Goal: Information Seeking & Learning: Compare options

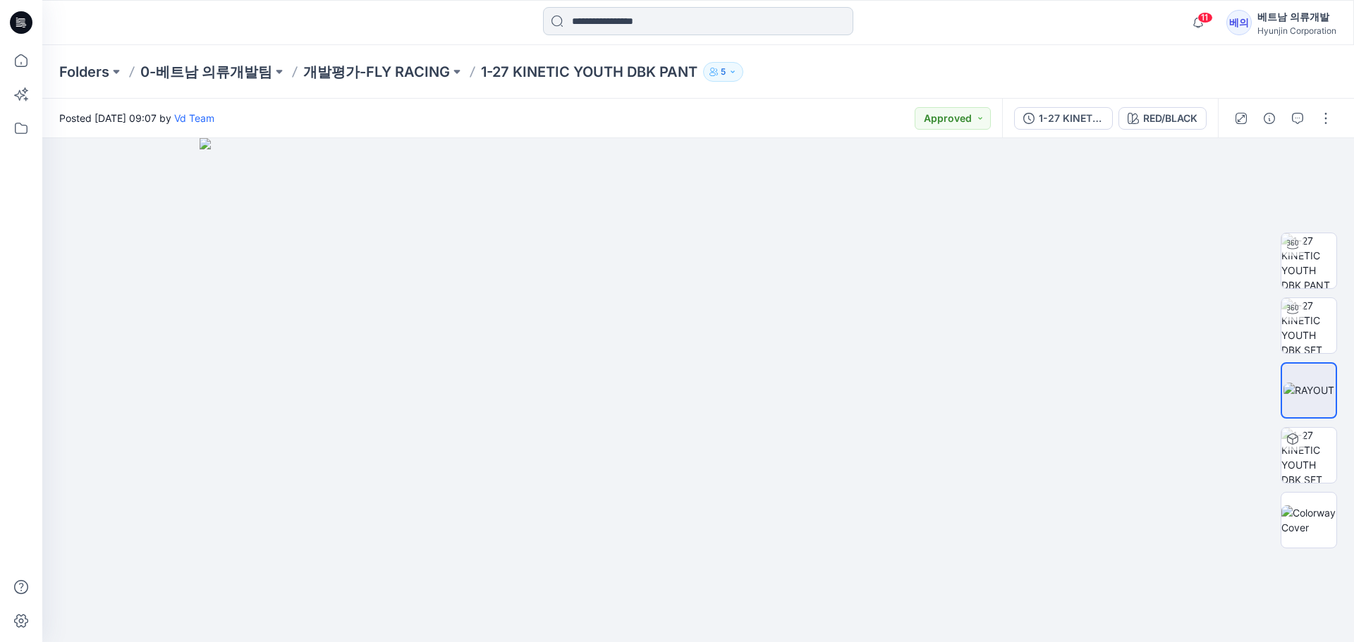
click at [637, 20] on input at bounding box center [698, 21] width 310 height 28
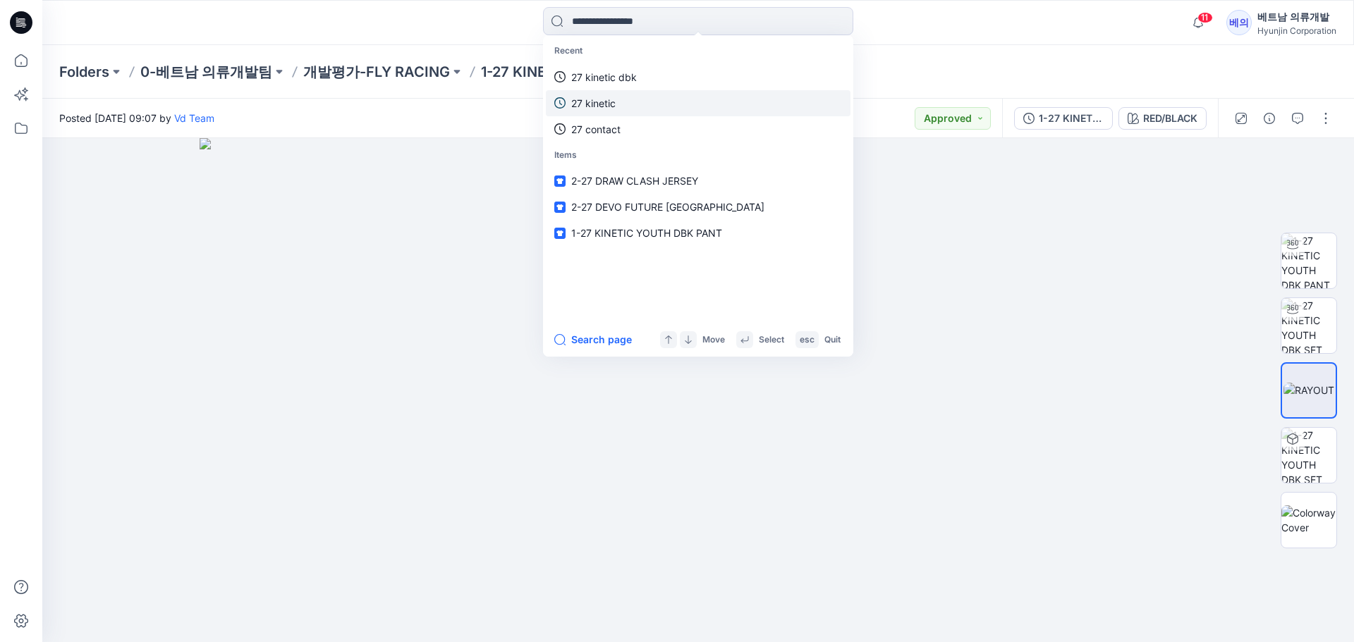
click at [607, 106] on p "27 kinetic" at bounding box center [593, 103] width 44 height 15
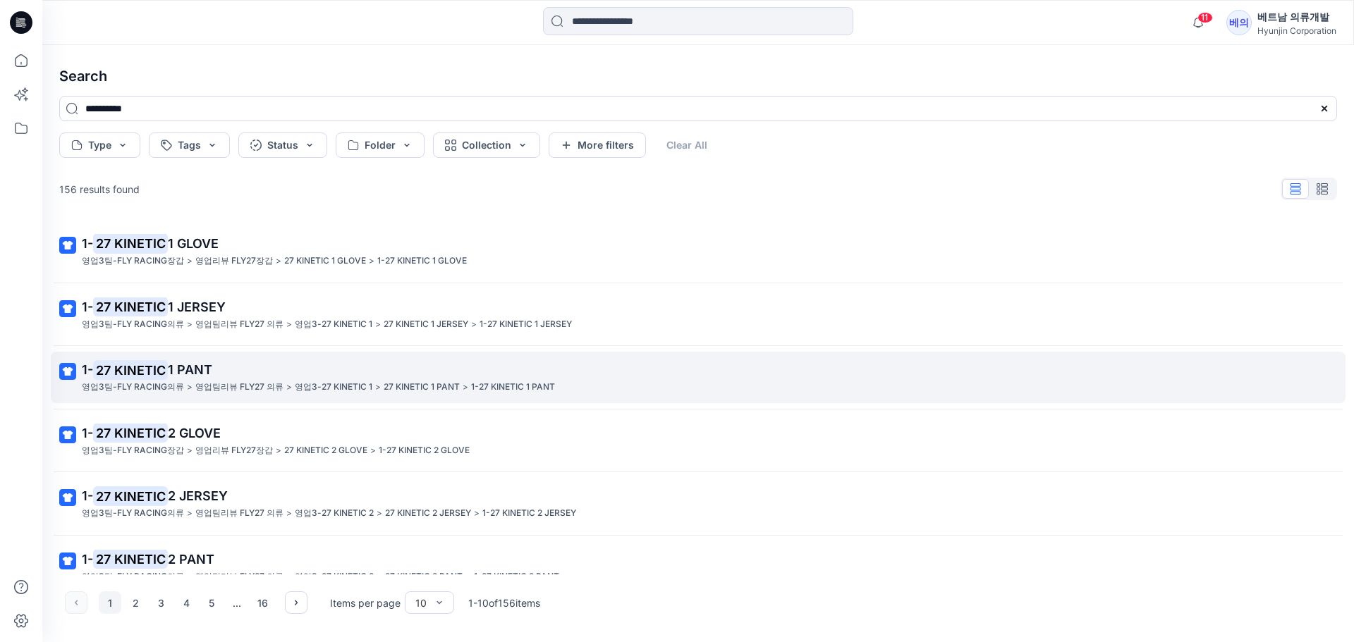
click at [177, 369] on span "1 PANT" at bounding box center [190, 369] width 44 height 15
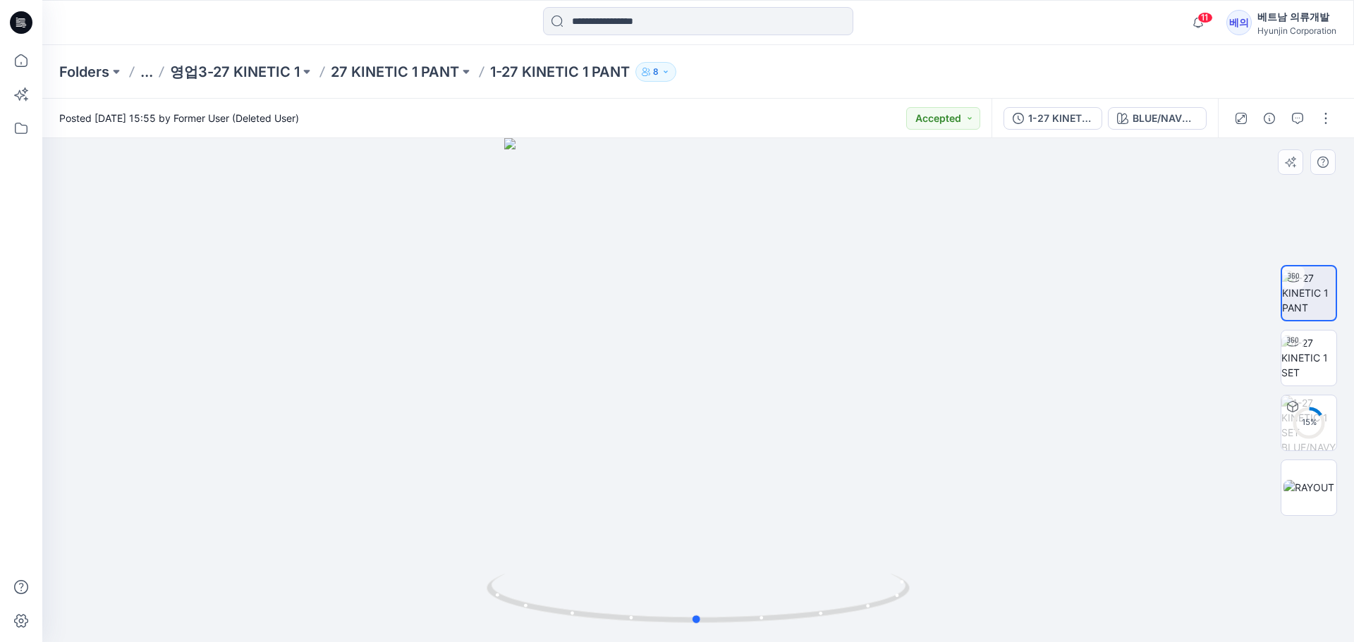
drag, startPoint x: 788, startPoint y: 549, endPoint x: 771, endPoint y: 548, distance: 16.9
click at [771, 548] on div at bounding box center [697, 390] width 1311 height 504
drag, startPoint x: 811, startPoint y: 489, endPoint x: 756, endPoint y: 237, distance: 257.8
click at [756, 237] on img at bounding box center [698, 47] width 1058 height 1191
drag, startPoint x: 854, startPoint y: 461, endPoint x: 824, endPoint y: 286, distance: 177.3
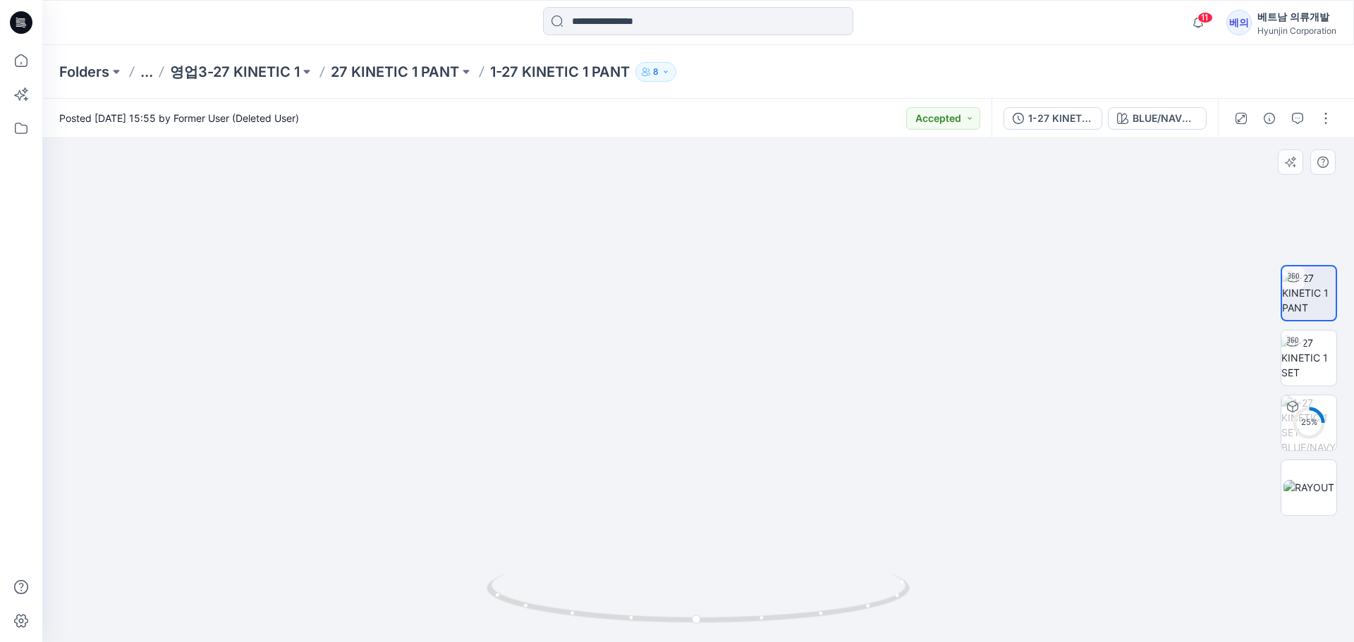
click at [1136, 105] on div "1-27 KINETIC 1 SET BLUE/NAVY/SILVER" at bounding box center [1104, 118] width 226 height 39
click at [1146, 109] on button "BLUE/NAVY/SILVER" at bounding box center [1157, 118] width 99 height 23
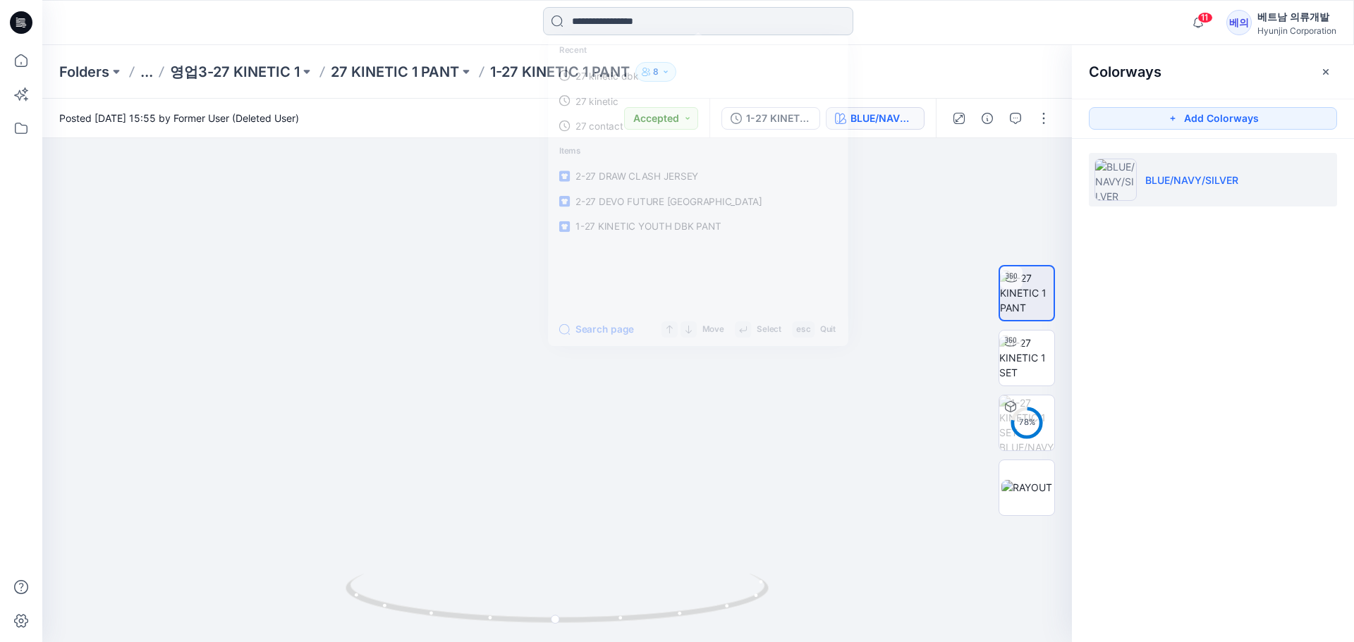
click at [625, 19] on input at bounding box center [698, 21] width 310 height 28
click at [512, 72] on p "1-27 KINETIC 1 PANT" at bounding box center [560, 72] width 140 height 20
click at [427, 74] on p "27 KINETIC 1 PANT" at bounding box center [395, 72] width 128 height 20
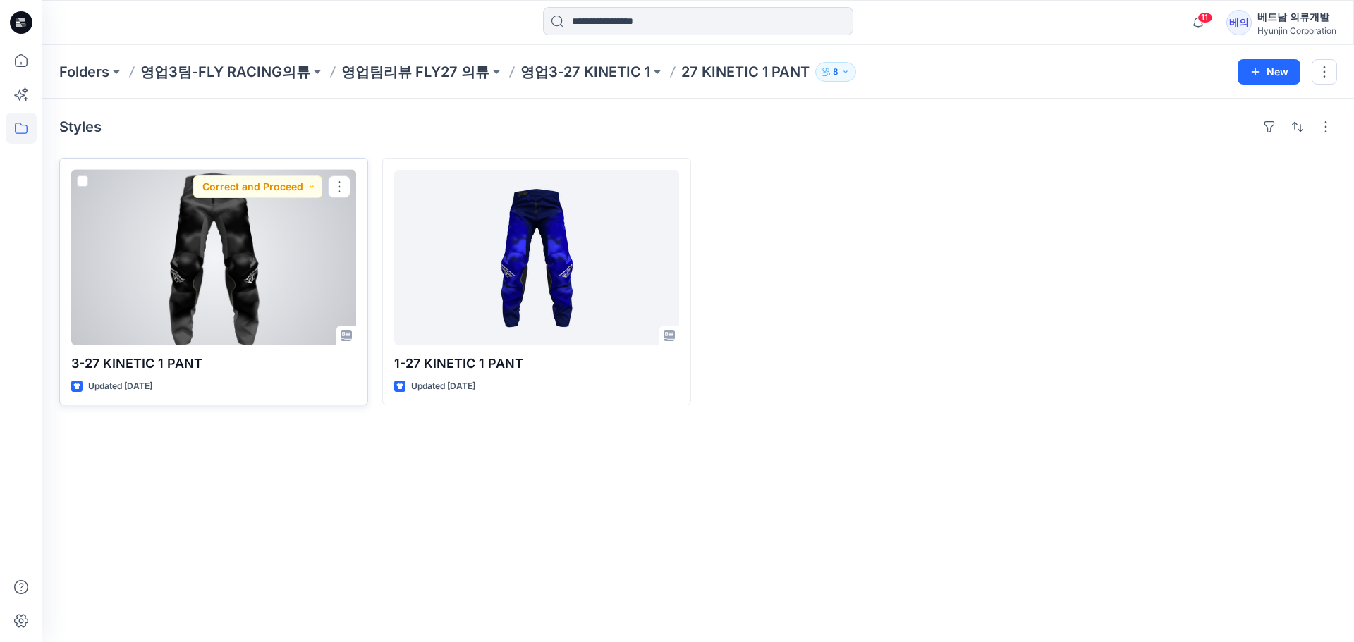
click at [170, 303] on div at bounding box center [213, 258] width 285 height 176
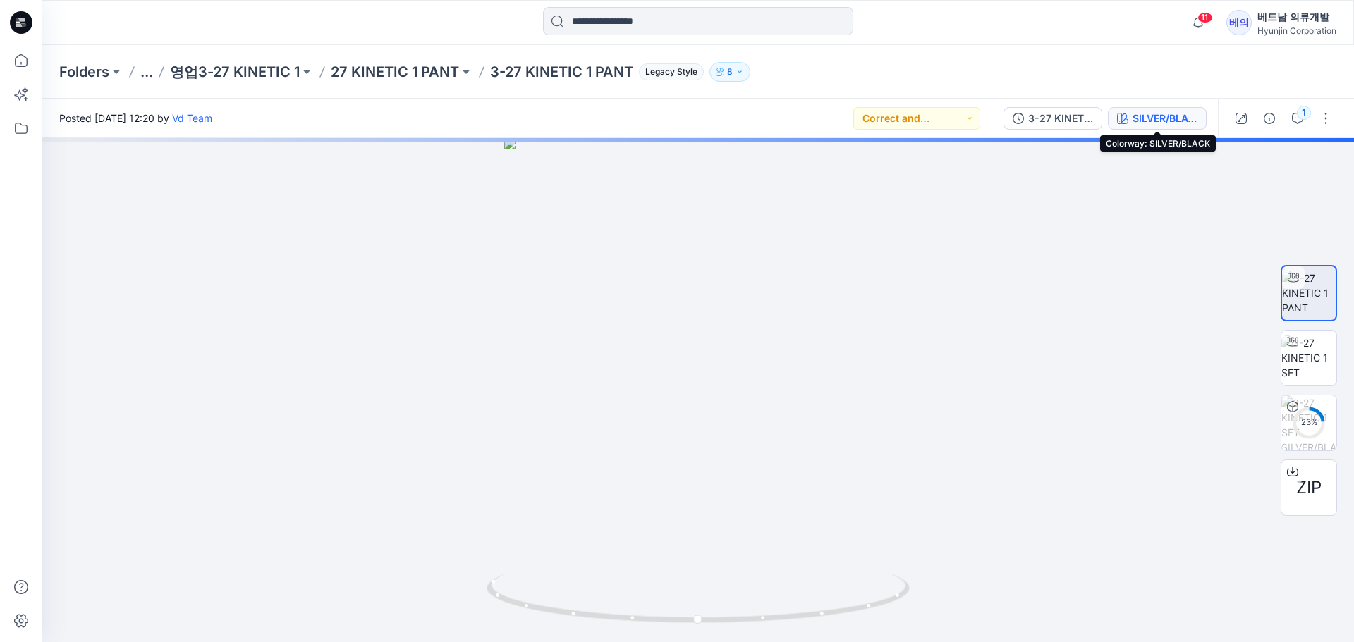
click at [1154, 123] on div "SILVER/BLACK" at bounding box center [1164, 119] width 65 height 16
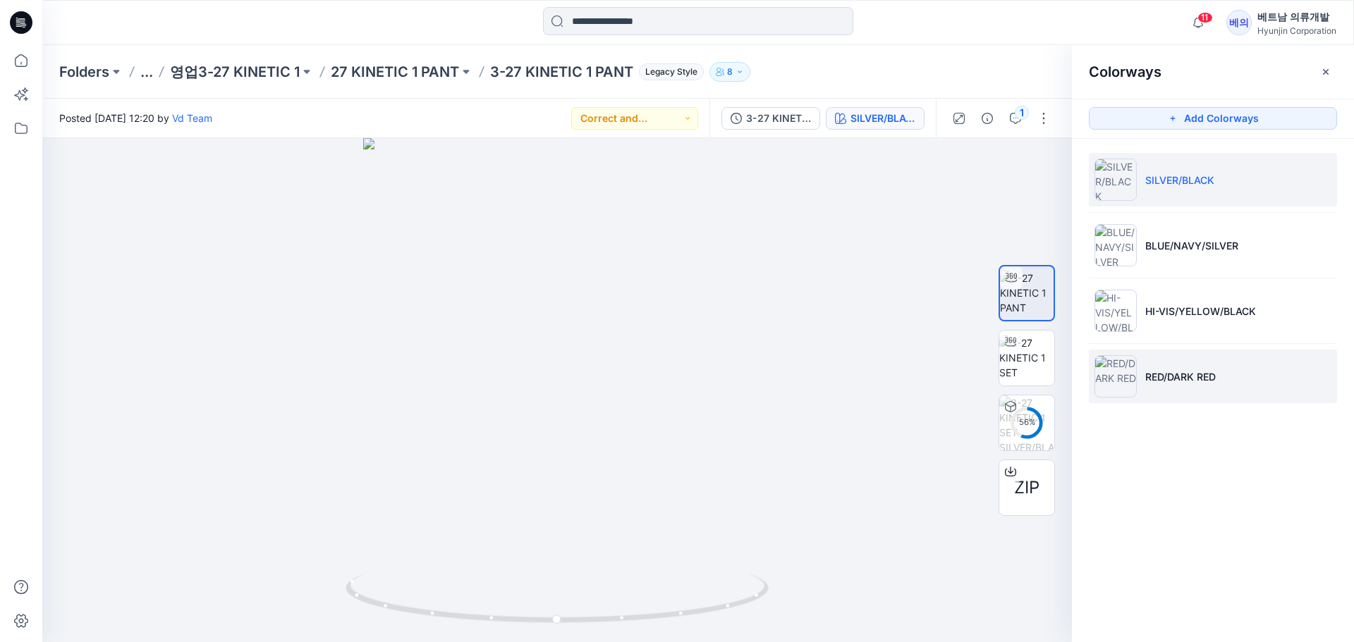
click at [1161, 374] on p "RED/DARK RED" at bounding box center [1180, 376] width 71 height 15
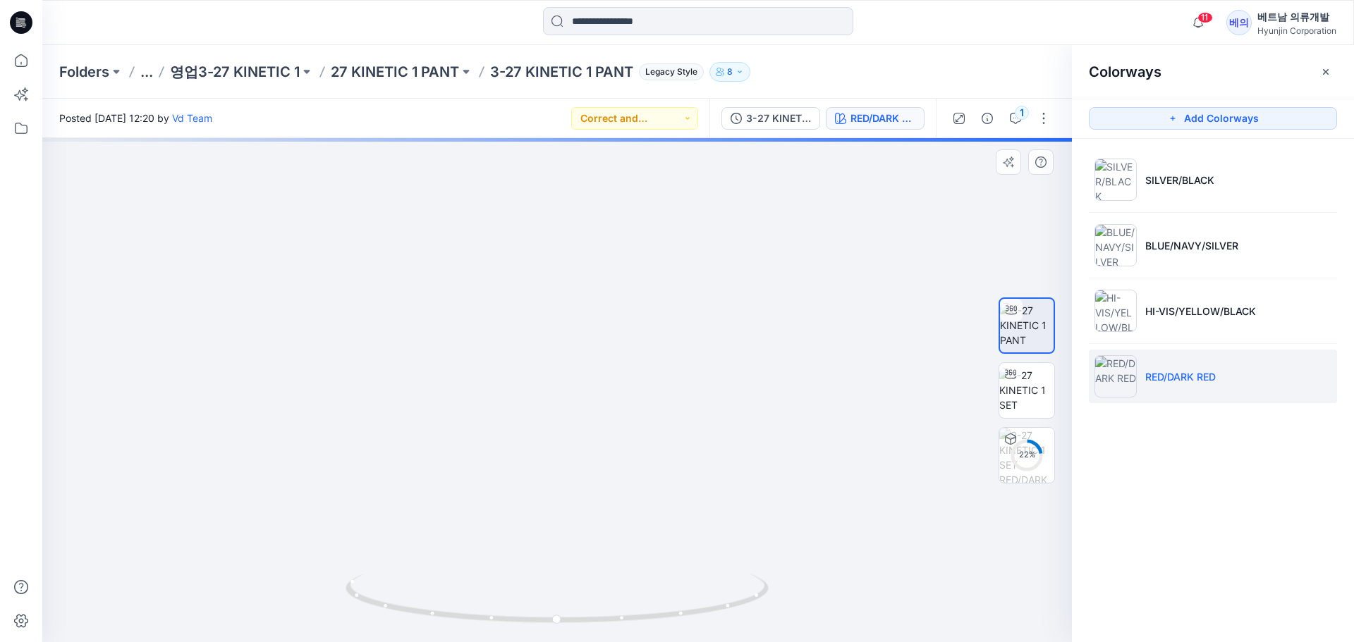
drag, startPoint x: 681, startPoint y: 562, endPoint x: 598, endPoint y: 157, distance: 413.8
click at [598, 157] on img at bounding box center [557, 37] width 935 height 1209
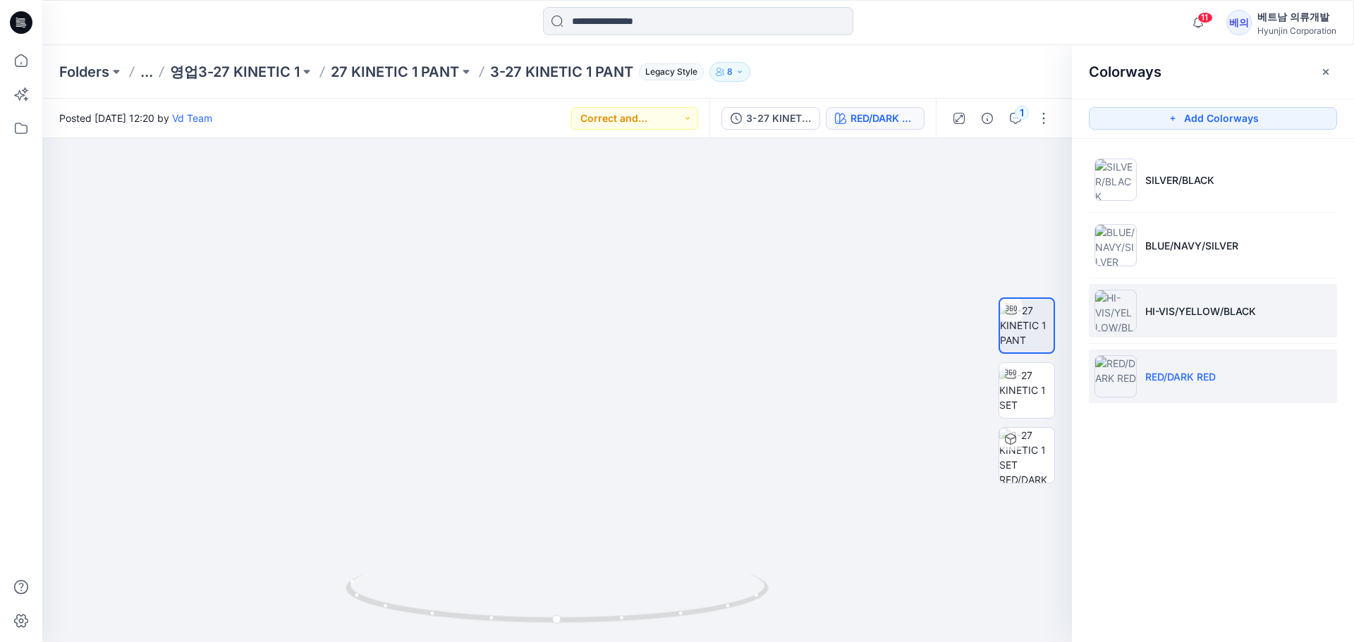
click at [1250, 311] on p "HI-VIS/YELLOW/BLACK" at bounding box center [1200, 311] width 111 height 15
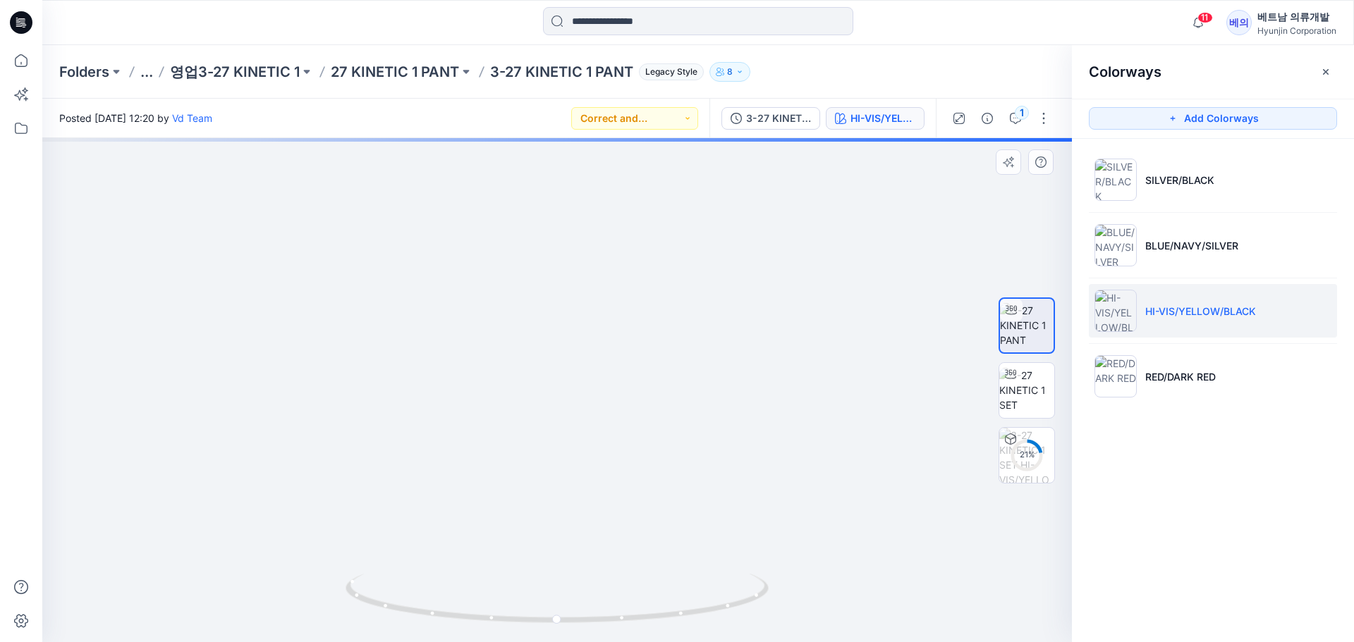
drag, startPoint x: 586, startPoint y: 528, endPoint x: 625, endPoint y: 195, distance: 335.7
click at [625, 195] on img at bounding box center [564, 11] width 1044 height 1263
click at [1178, 165] on li "SILVER/BLACK" at bounding box center [1213, 180] width 248 height 54
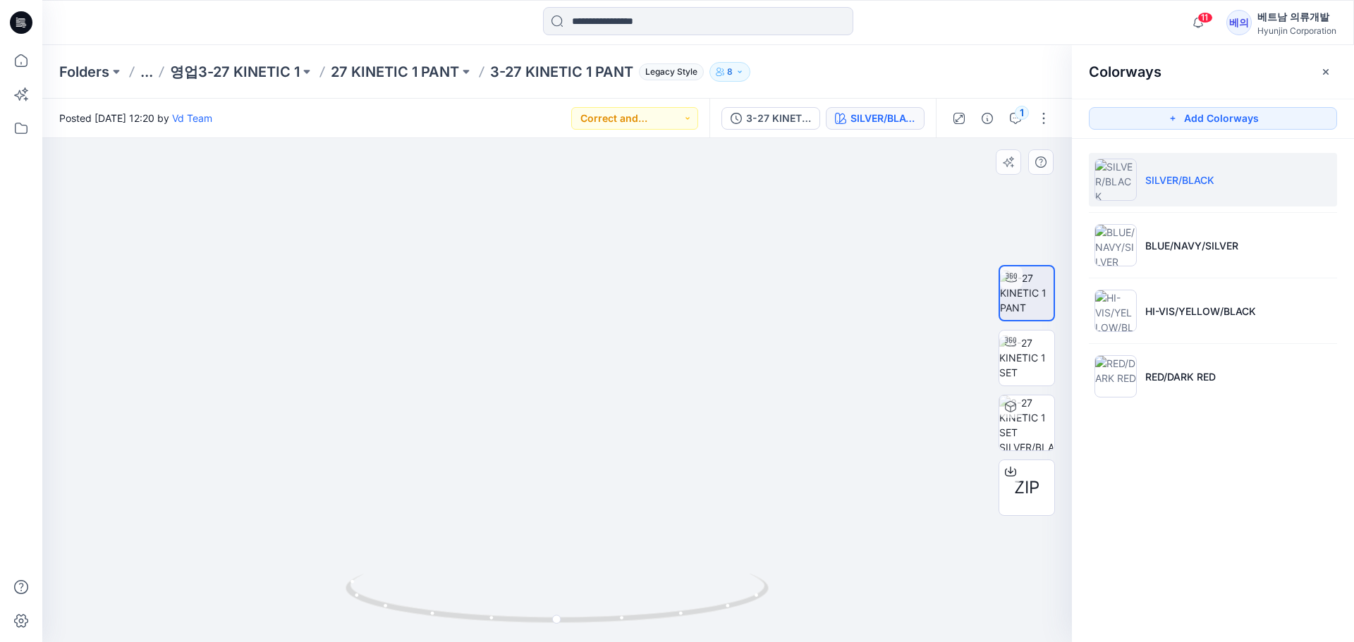
drag, startPoint x: 526, startPoint y: 545, endPoint x: 551, endPoint y: 226, distance: 319.6
click at [551, 226] on img at bounding box center [571, 9] width 1058 height 1265
drag, startPoint x: 447, startPoint y: 467, endPoint x: 450, endPoint y: 450, distance: 17.2
drag, startPoint x: 434, startPoint y: 493, endPoint x: 465, endPoint y: 404, distance: 94.3
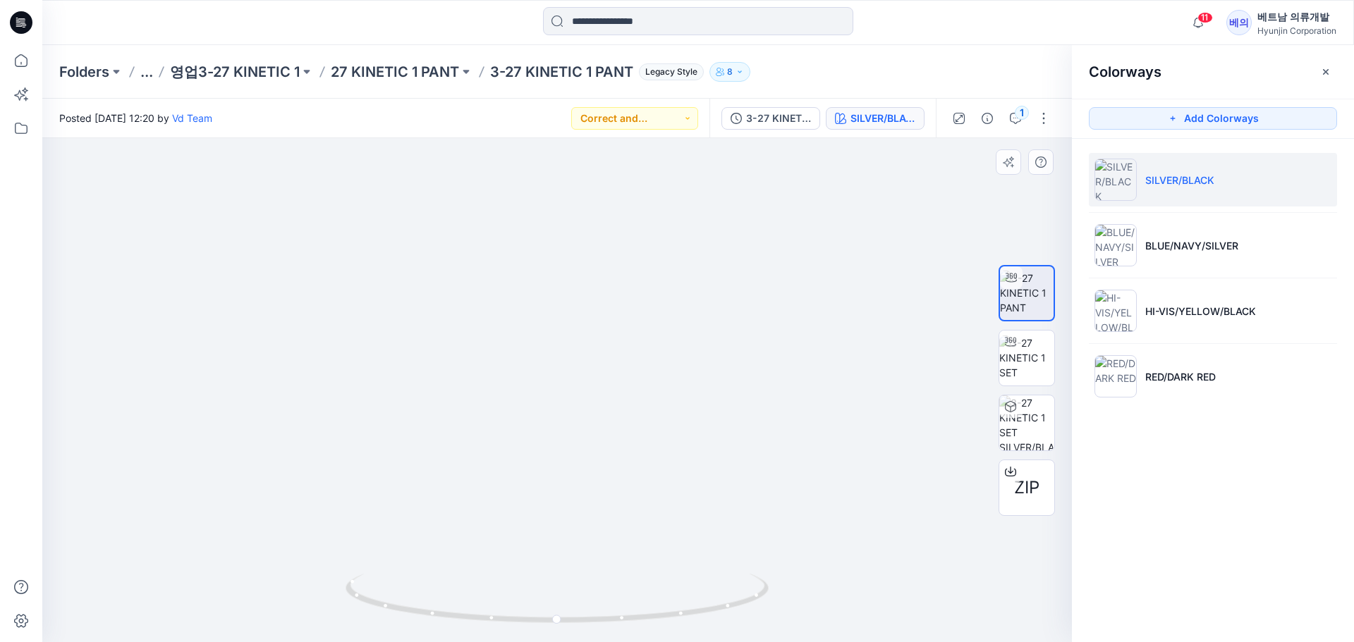
click at [1139, 243] on li "BLUE/NAVY/SILVER" at bounding box center [1213, 246] width 248 height 54
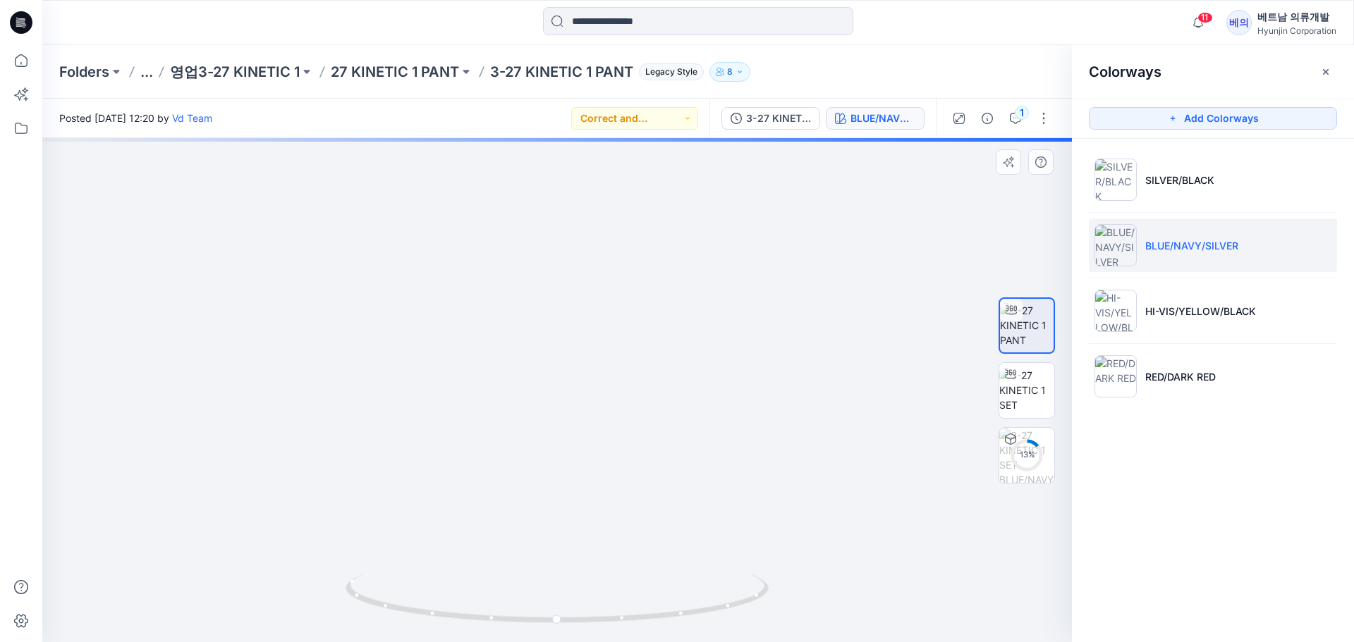
drag, startPoint x: 494, startPoint y: 541, endPoint x: 515, endPoint y: 257, distance: 284.2
click at [515, 257] on img at bounding box center [568, 31] width 1058 height 1224
drag, startPoint x: 460, startPoint y: 508, endPoint x: 465, endPoint y: 432, distance: 76.3
